Goal: Information Seeking & Learning: Learn about a topic

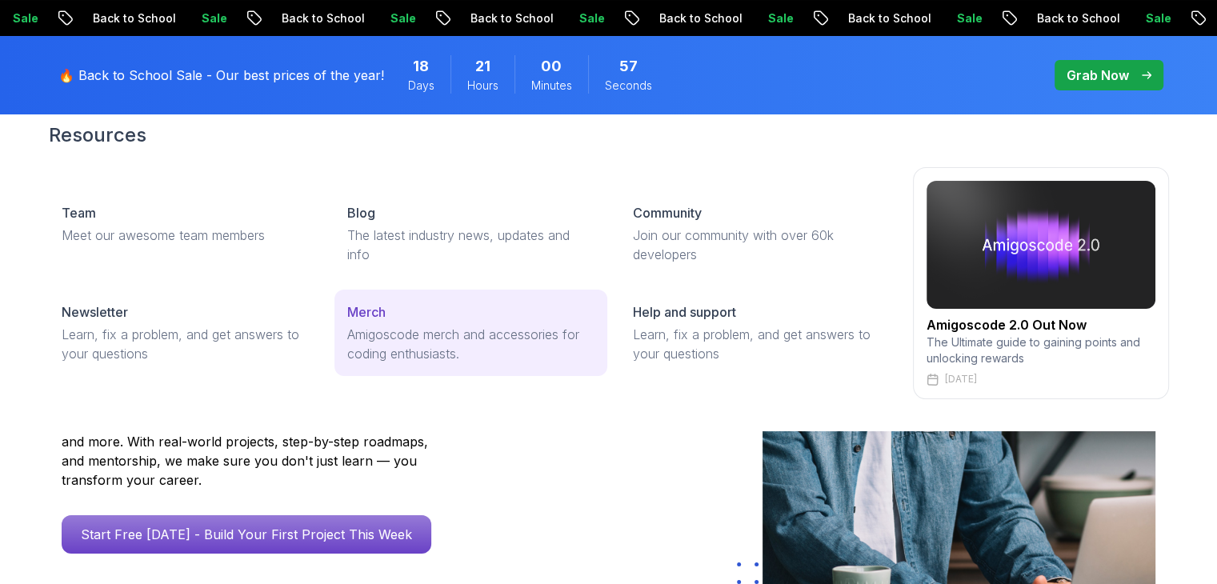
scroll to position [77, 0]
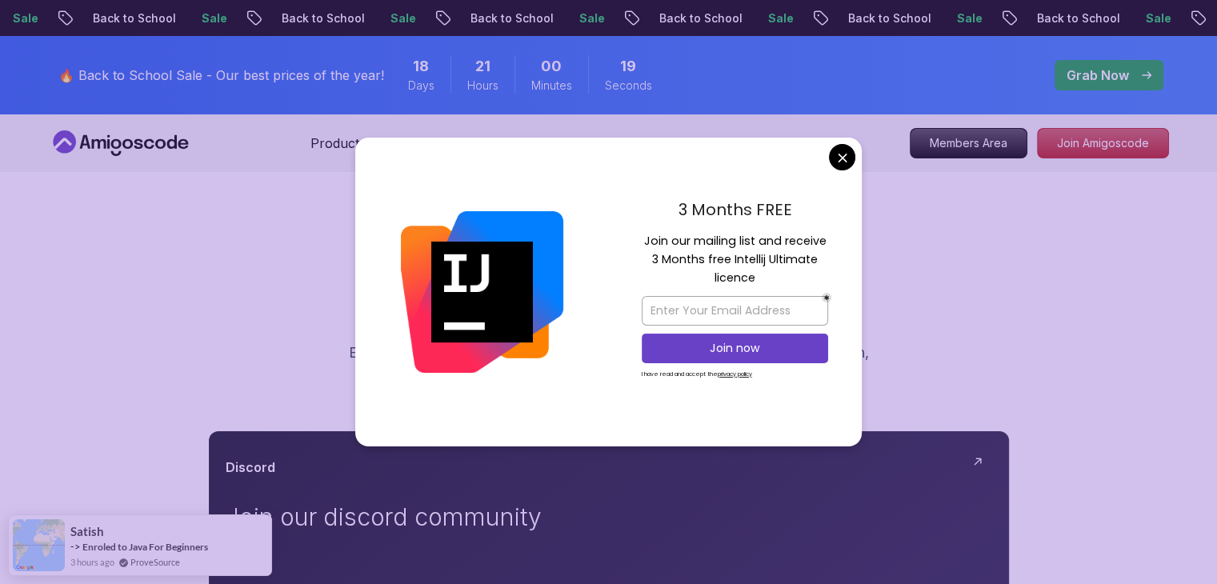
click at [829, 156] on div "3 Months FREE Join our mailing list and receive 3 Months free Intellij Ultimate…" at bounding box center [735, 292] width 254 height 309
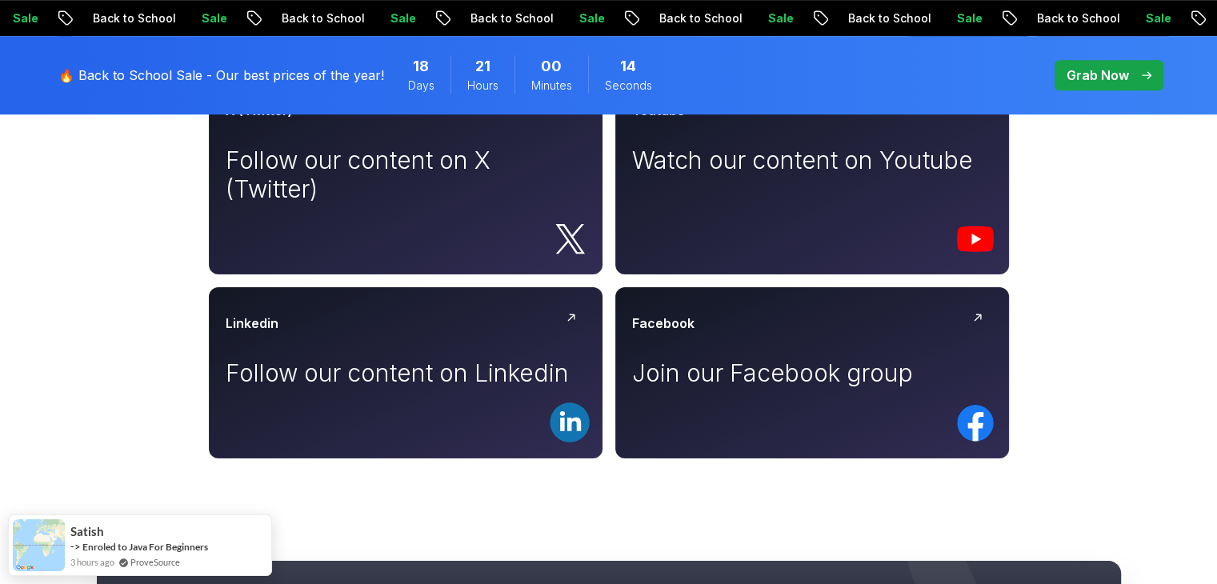
scroll to position [966, 0]
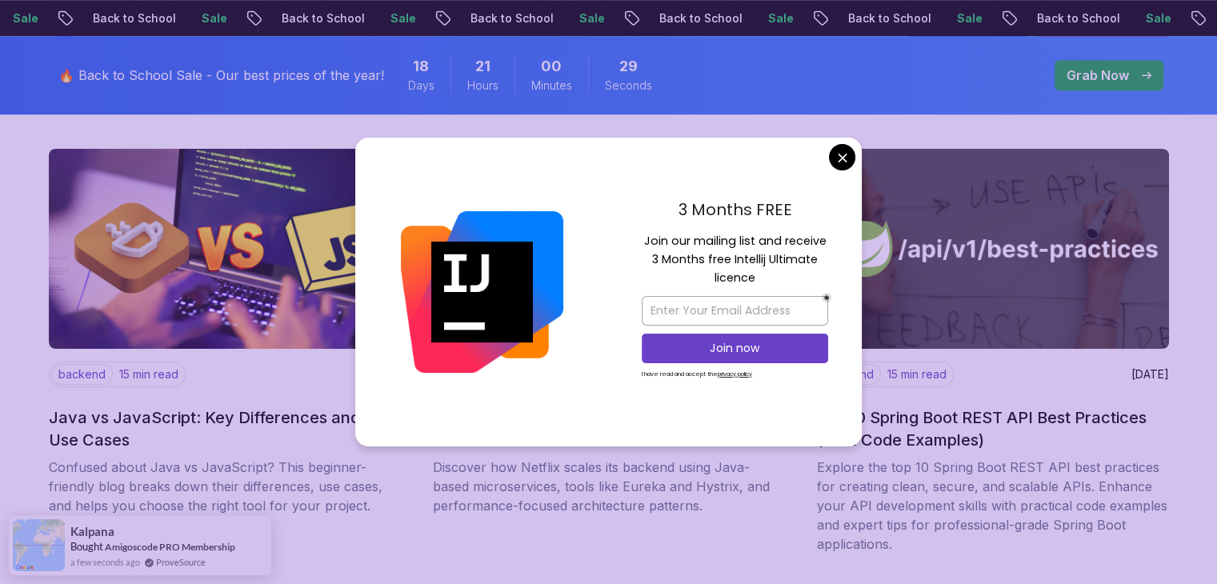
scroll to position [1497, 0]
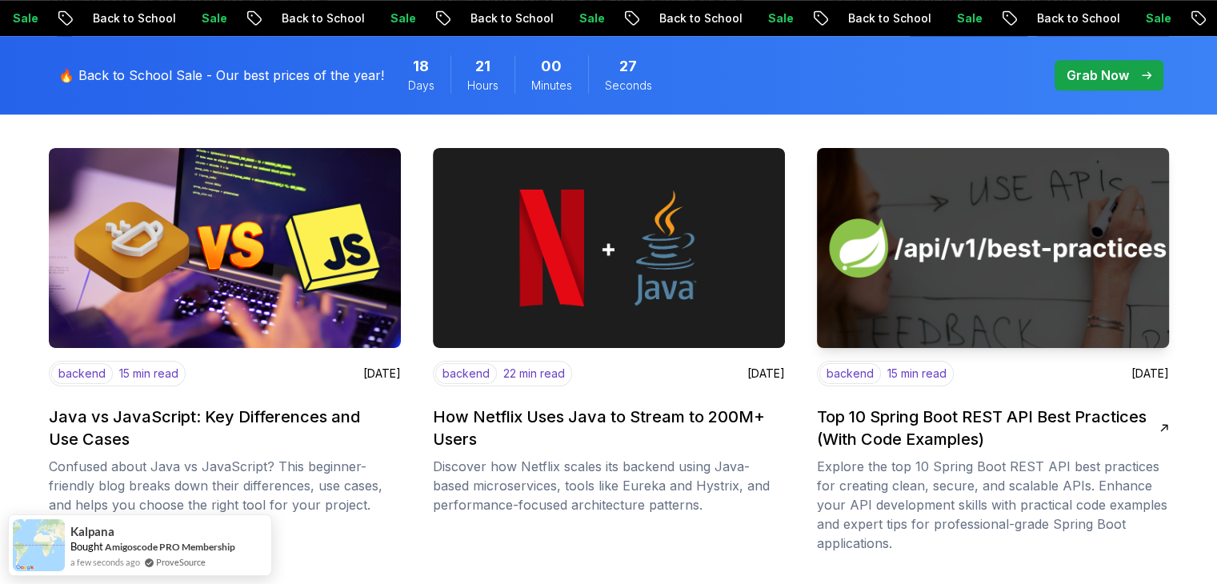
click at [842, 160] on body "Sale Back to School Sale Back to School Sale Back to School Sale Back to School…" at bounding box center [608, 353] width 1217 height 3700
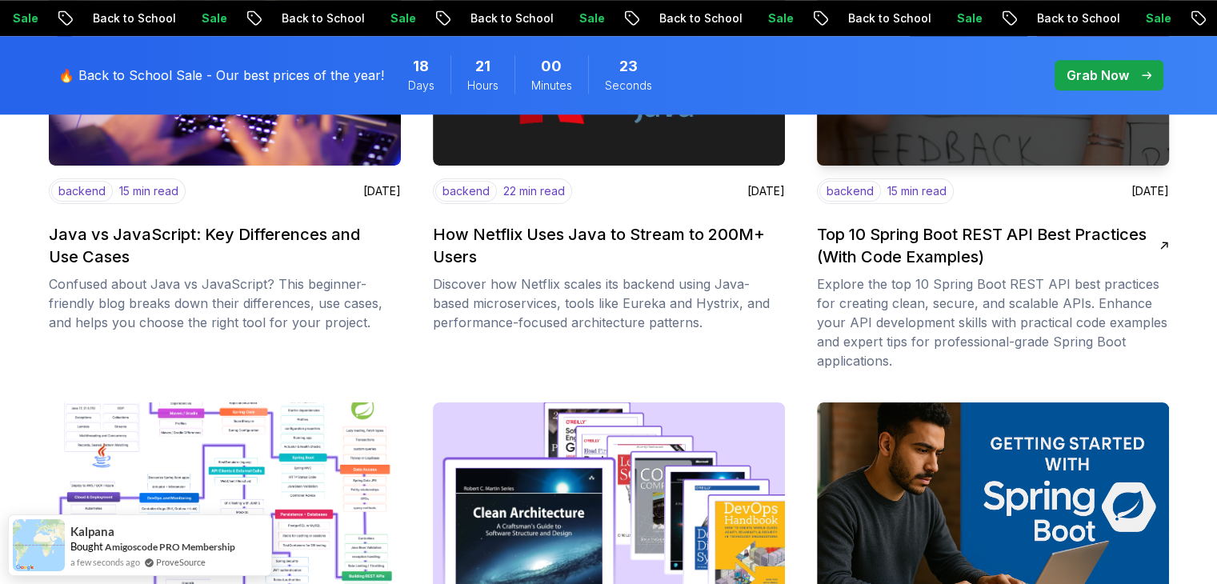
scroll to position [1676, 0]
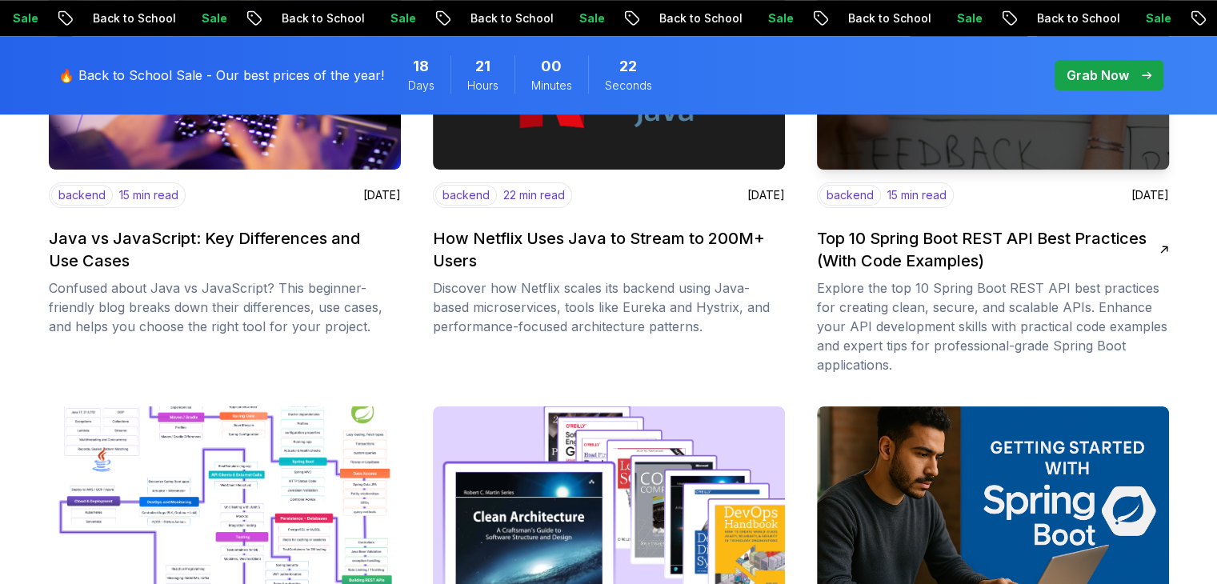
click at [930, 253] on h2 "Top 10 Spring Boot REST API Best Practices (With Code Examples)" at bounding box center [988, 249] width 342 height 45
